Goal: Find specific page/section: Find specific page/section

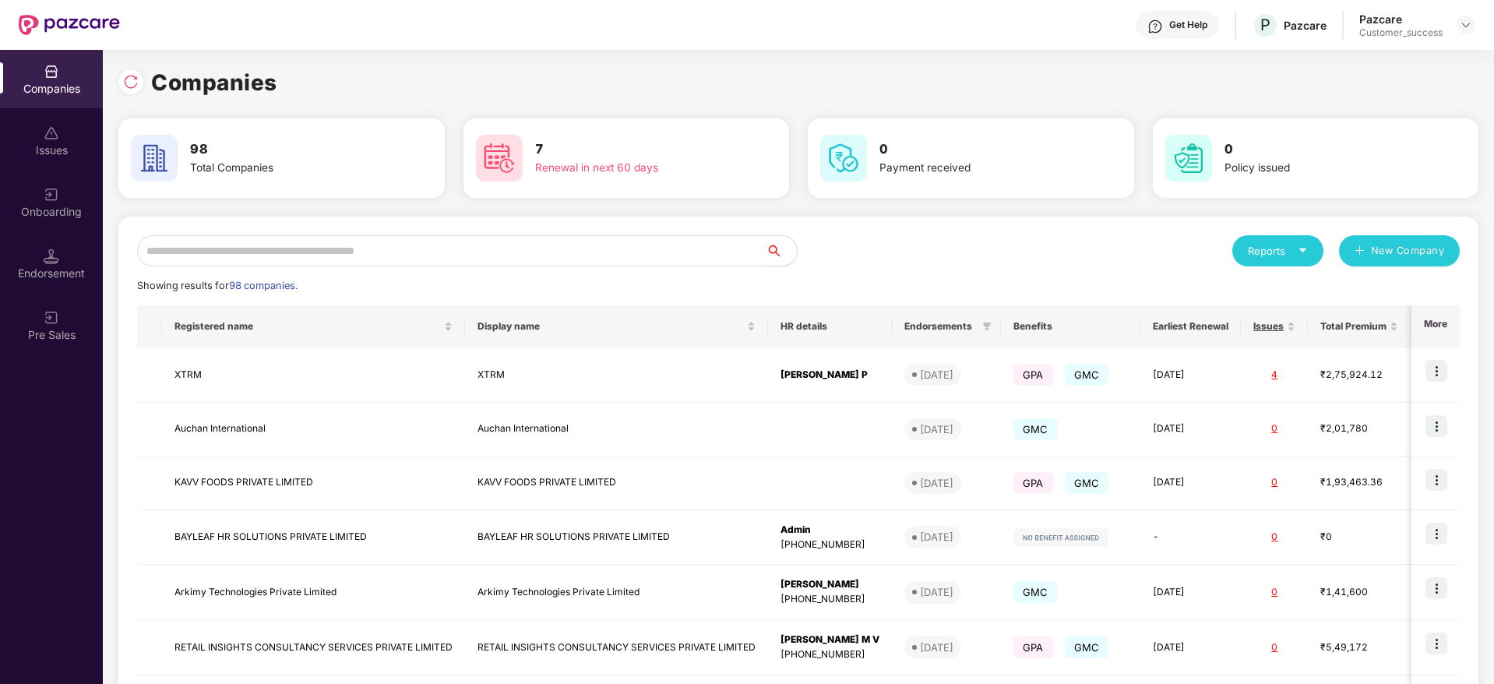
click at [311, 256] on input "text" at bounding box center [451, 250] width 628 height 31
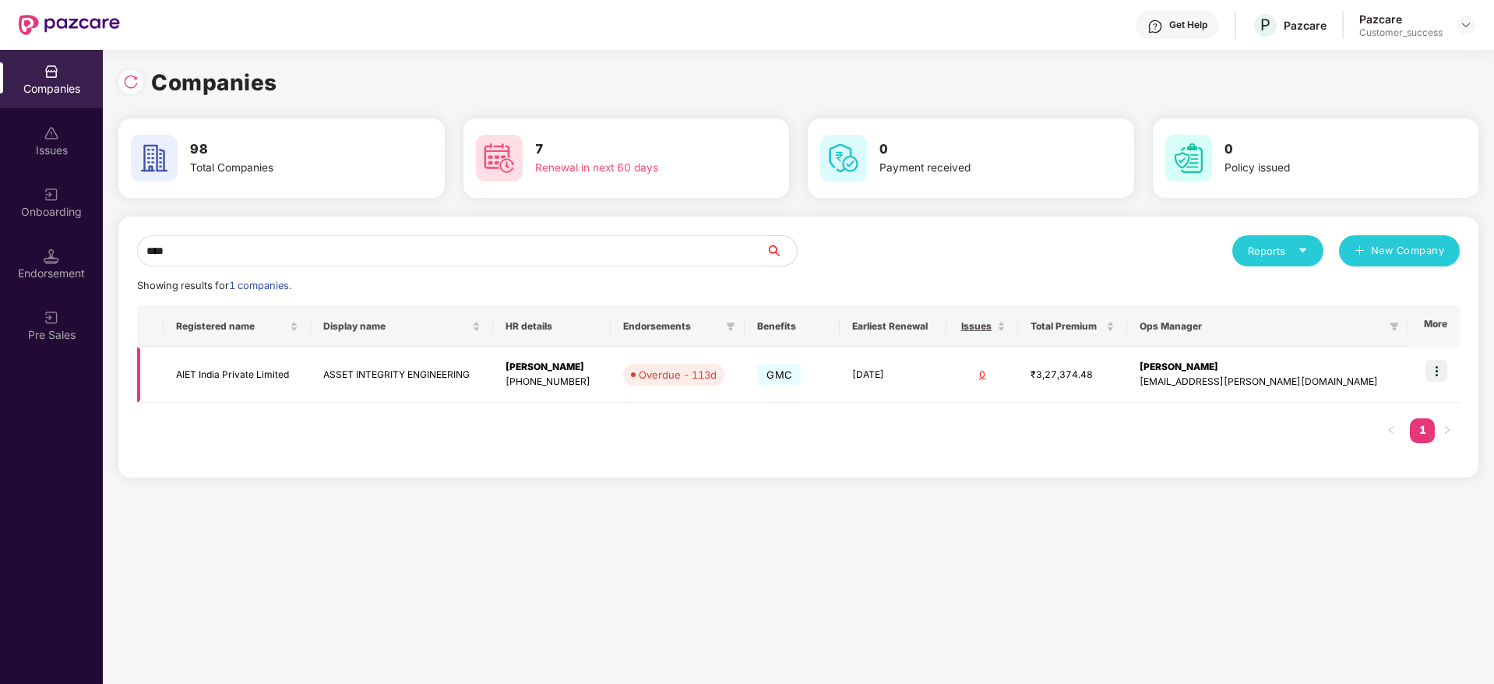
type input "****"
click at [265, 381] on td "AIET India Private Limited" at bounding box center [237, 374] width 147 height 55
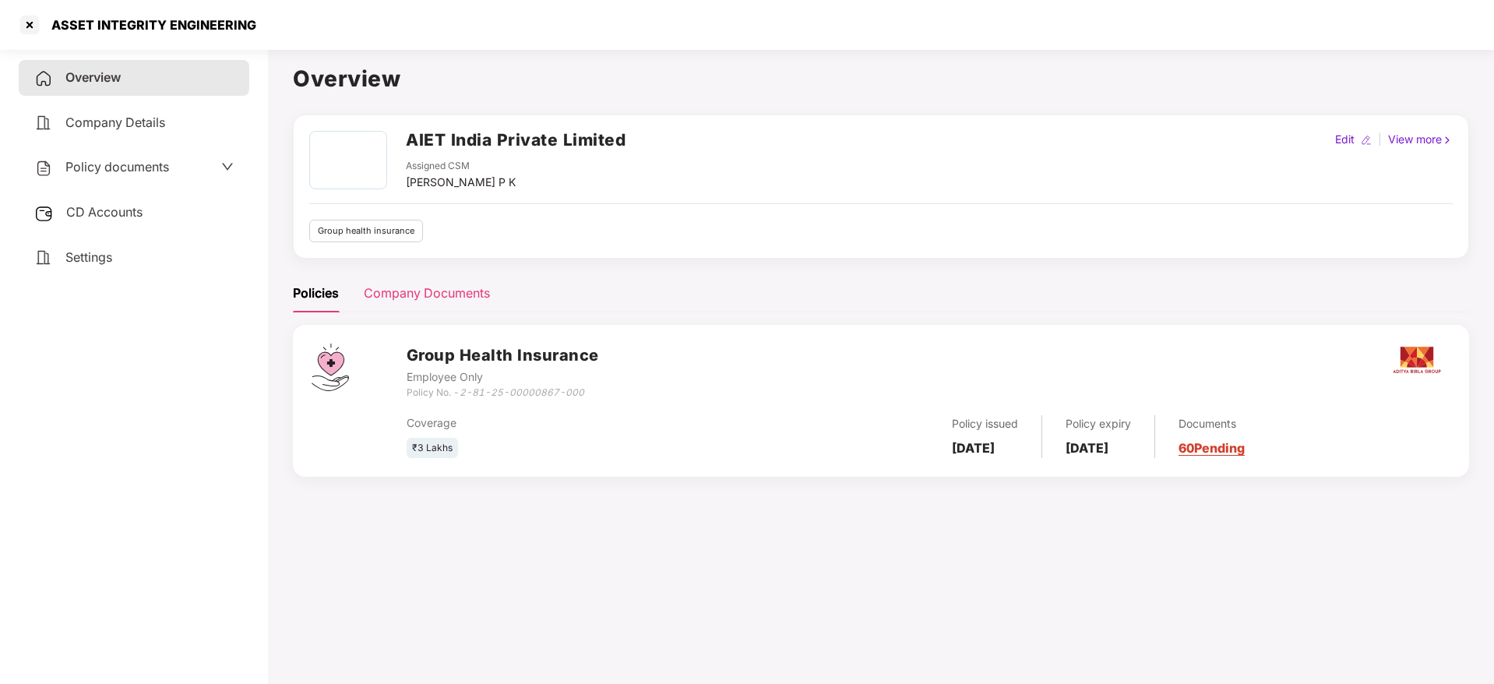
click at [421, 283] on div "Company Documents" at bounding box center [427, 292] width 126 height 19
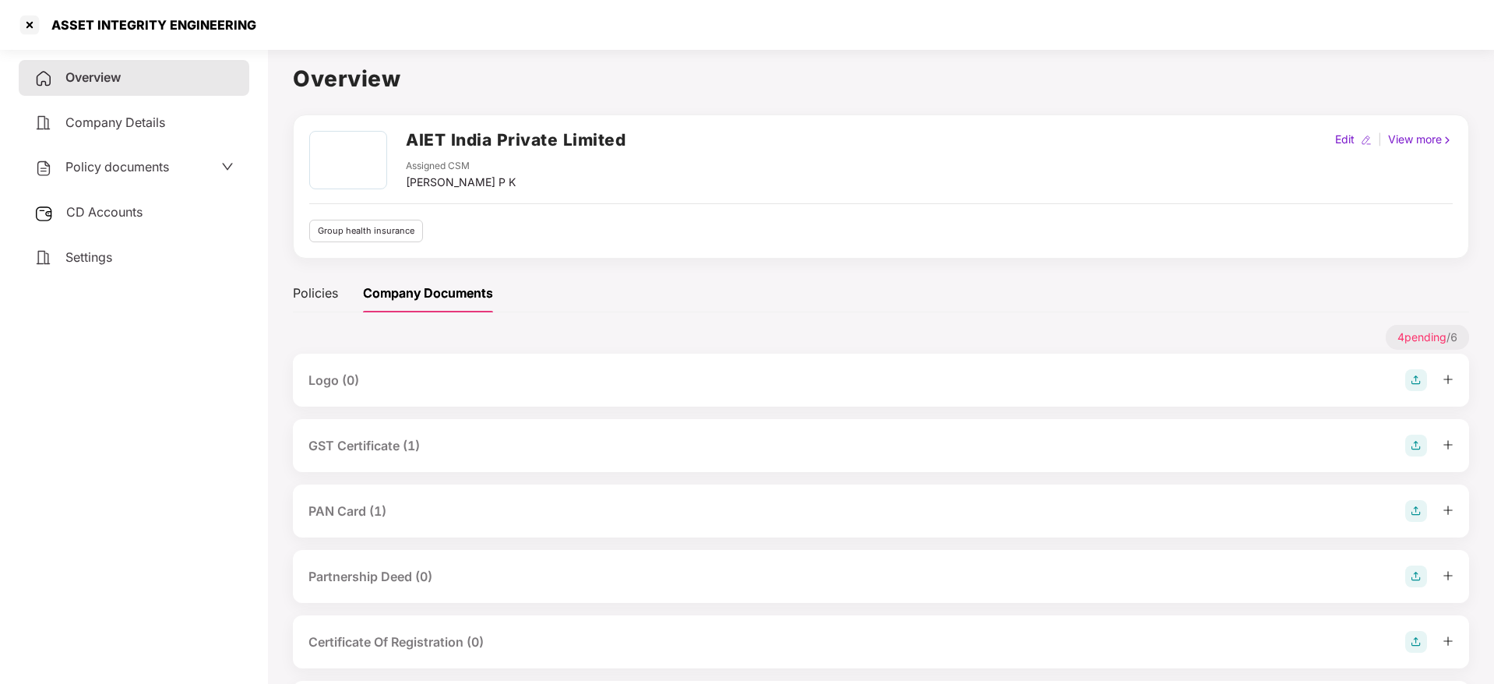
click at [140, 214] on span "CD Accounts" at bounding box center [104, 212] width 76 height 16
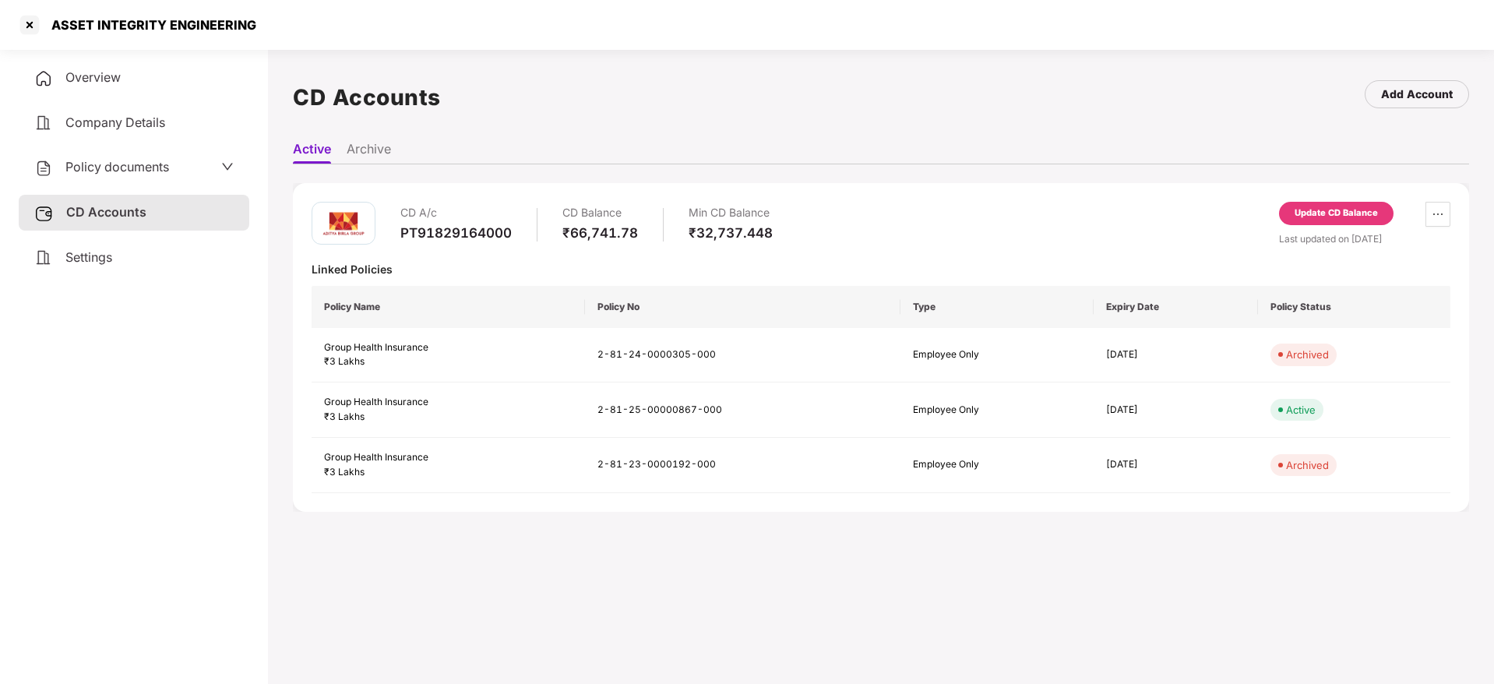
click at [377, 155] on li "Archive" at bounding box center [369, 152] width 44 height 23
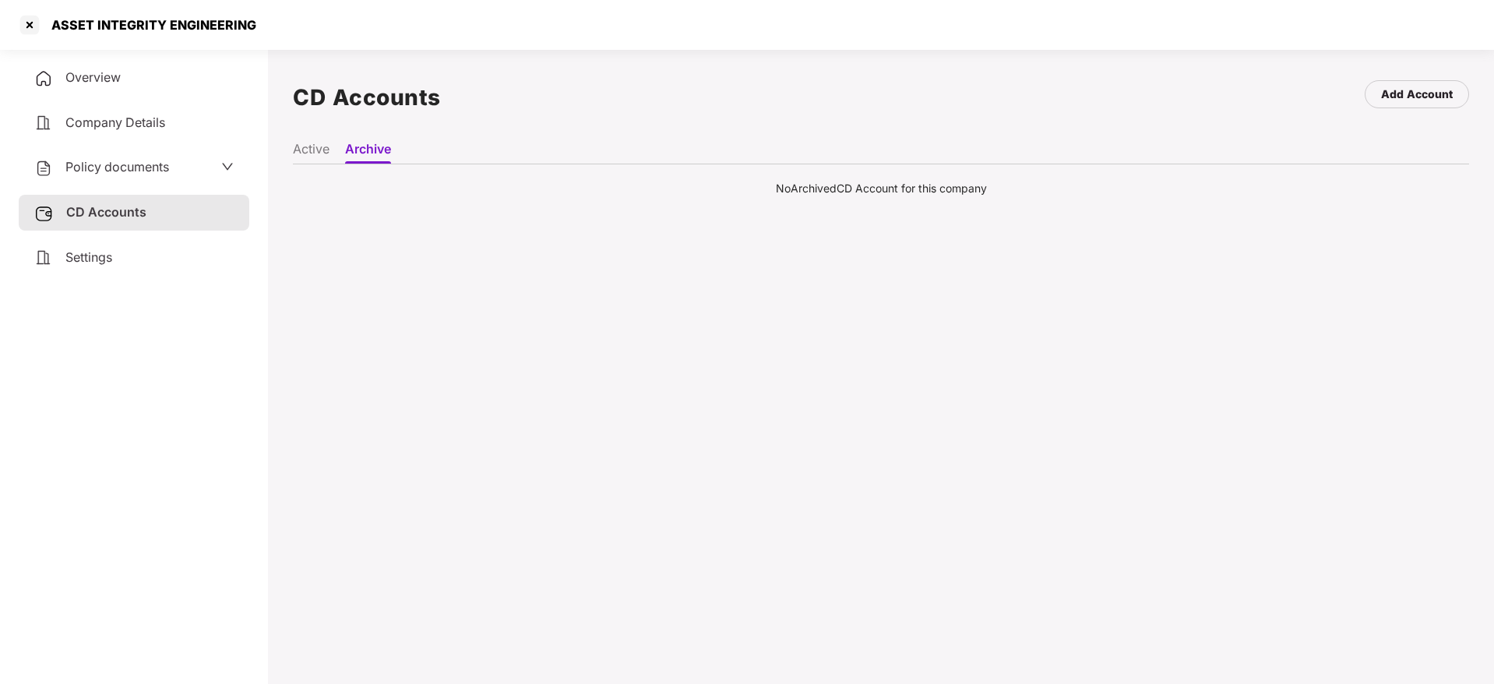
click at [311, 139] on ul "Active Archive" at bounding box center [881, 148] width 1176 height 31
click at [307, 161] on li "Active" at bounding box center [311, 152] width 37 height 23
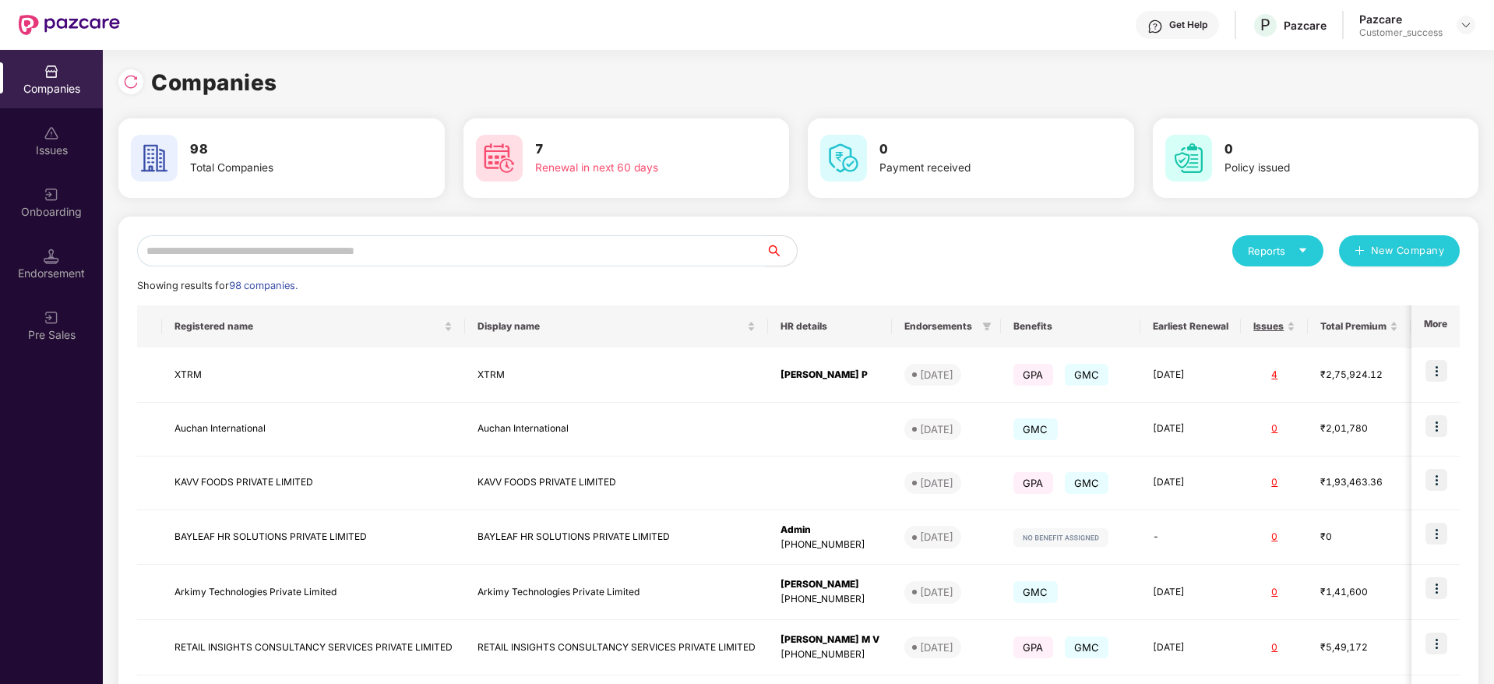
click at [280, 263] on input "text" at bounding box center [451, 250] width 628 height 31
